Goal: Information Seeking & Learning: Learn about a topic

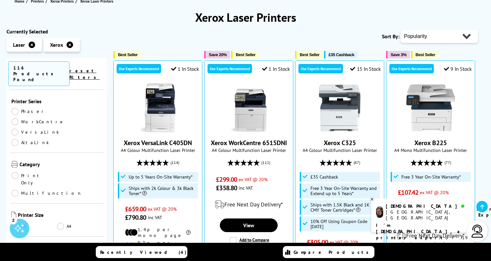
scroll to position [74, 0]
click at [14, 224] on link "A3" at bounding box center [33, 227] width 45 height 7
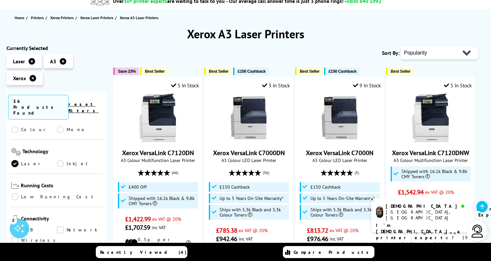
scroll to position [239, 0]
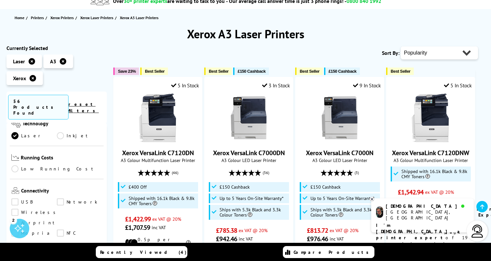
click at [15, 209] on link "Wireless" at bounding box center [35, 212] width 48 height 7
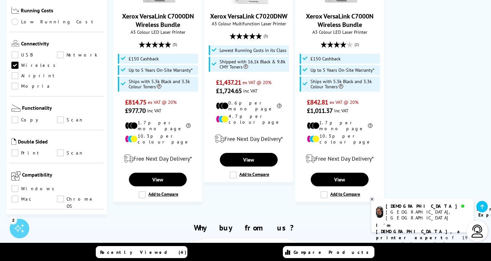
scroll to position [146, 0]
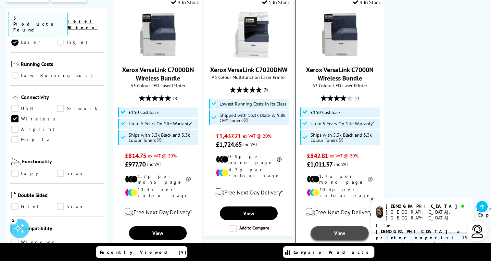
click at [338, 226] on link "View" at bounding box center [340, 233] width 58 height 14
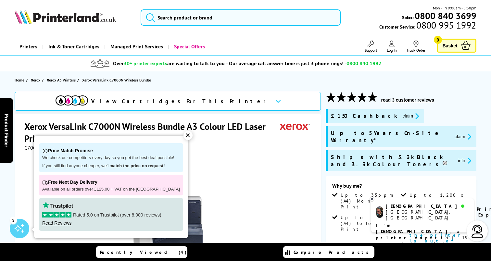
click at [184, 134] on div "✕" at bounding box center [188, 135] width 9 height 9
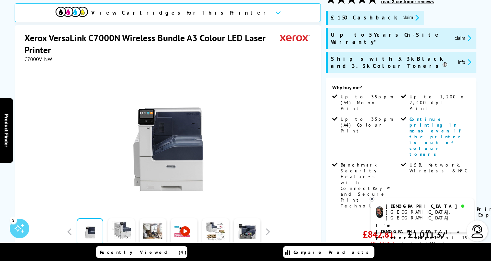
scroll to position [166, 0]
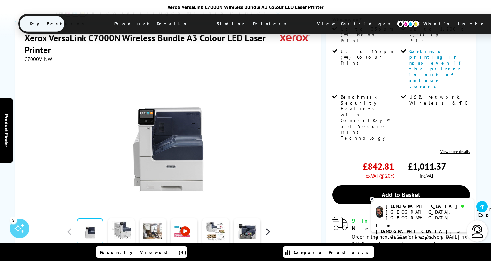
click at [270, 227] on button "button" at bounding box center [268, 232] width 10 height 10
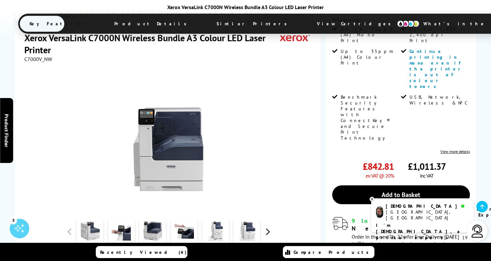
click at [270, 227] on button "button" at bounding box center [268, 232] width 10 height 10
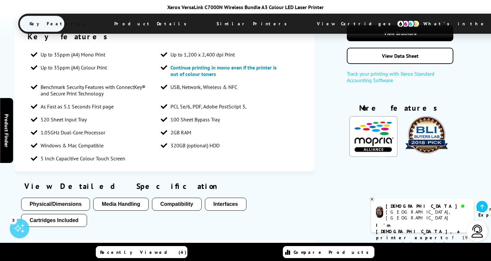
scroll to position [480, 0]
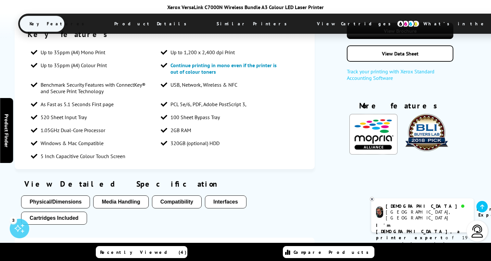
click at [54, 196] on button "Physical/Dimensions" at bounding box center [55, 202] width 69 height 13
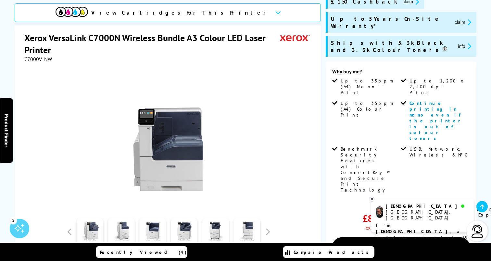
scroll to position [120, 0]
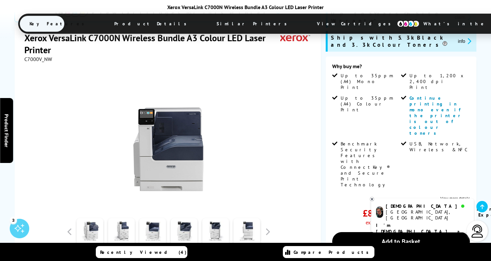
click at [372, 198] on icon at bounding box center [372, 199] width 4 height 5
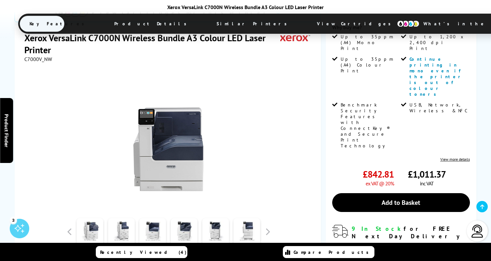
scroll to position [160, 0]
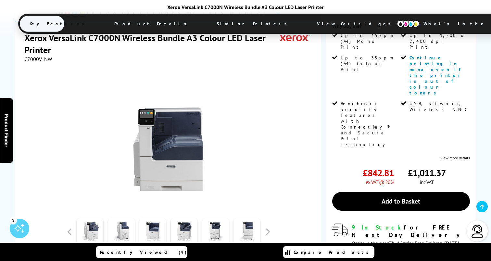
click at [36, 182] on div "Watch video Add to Compare In the Box" at bounding box center [168, 186] width 288 height 249
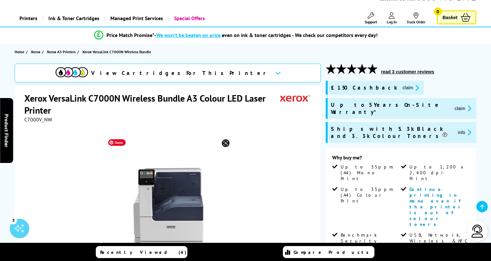
scroll to position [0, 0]
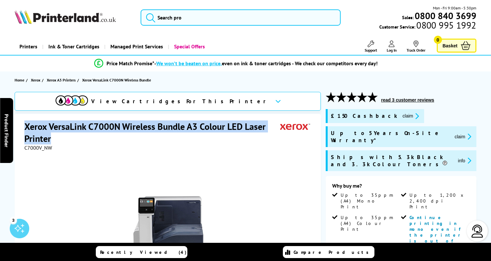
drag, startPoint x: 51, startPoint y: 139, endPoint x: 21, endPoint y: 127, distance: 32.3
click at [21, 127] on div "Xerox VersaLink C7000N Wireless Bundle A3 Colour LED Laser Printer C7000V_NW Wa…" at bounding box center [168, 259] width 306 height 291
copy h1 "Xerox VersaLink C7000N Wireless Bundle A3 Colour LED Laser Printer"
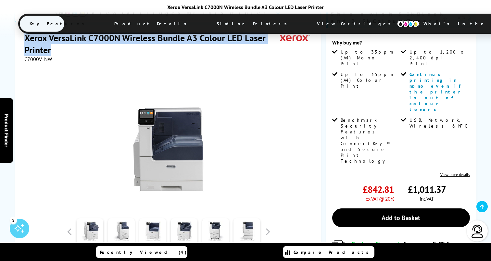
scroll to position [160, 0]
